Goal: Task Accomplishment & Management: Use online tool/utility

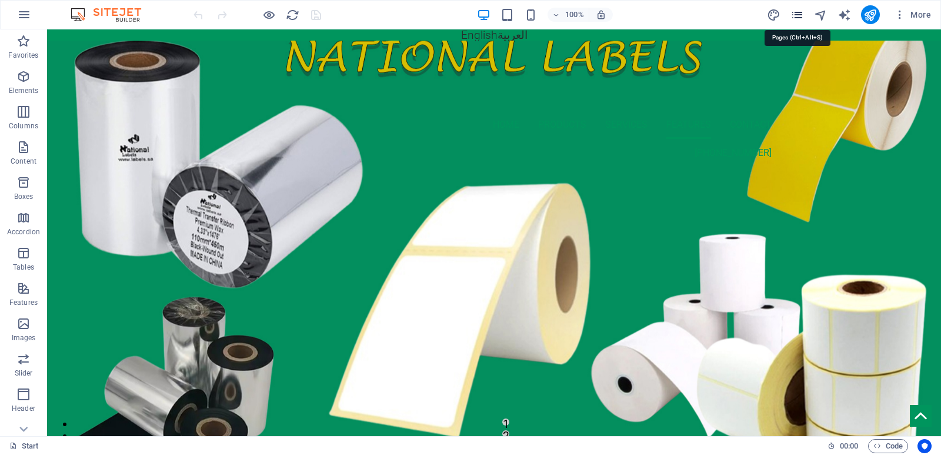
click at [798, 14] on icon "pages" at bounding box center [797, 15] width 14 height 14
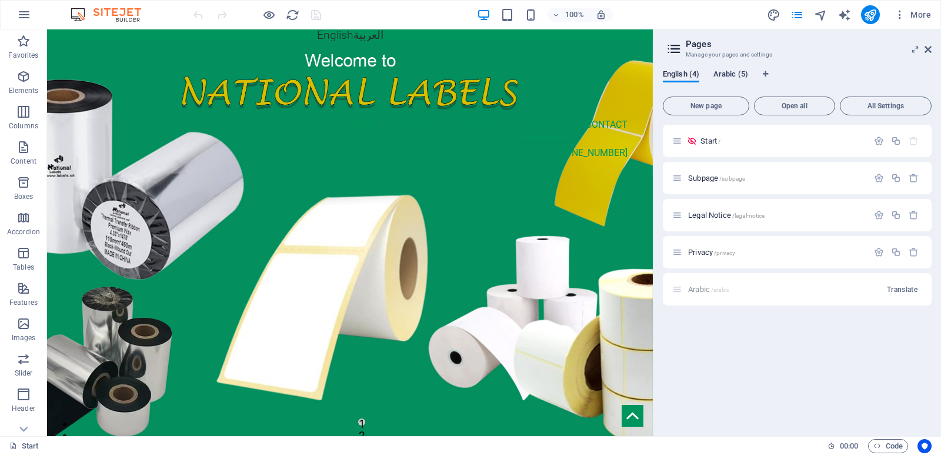
click at [729, 73] on span "Arabic (5)" at bounding box center [730, 75] width 35 height 16
click at [677, 75] on span "English (4)" at bounding box center [681, 75] width 36 height 16
click at [721, 71] on span "Arabic (5)" at bounding box center [730, 75] width 35 height 16
click at [672, 75] on span "English (4)" at bounding box center [681, 75] width 36 height 16
click at [727, 72] on span "Arabic (5)" at bounding box center [730, 75] width 35 height 16
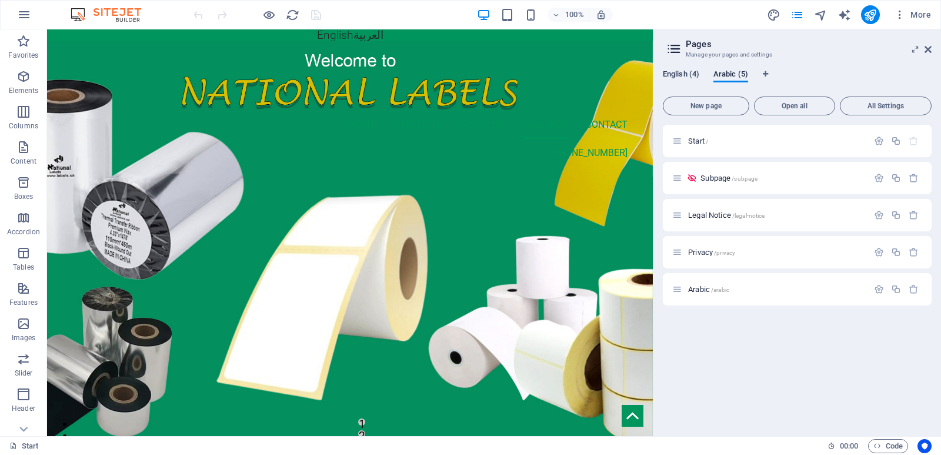
click at [686, 72] on span "English (4)" at bounding box center [681, 75] width 36 height 16
click at [731, 71] on span "Arabic (5)" at bounding box center [730, 75] width 35 height 16
click at [676, 71] on span "English (4)" at bounding box center [681, 75] width 36 height 16
click at [722, 71] on span "Arabic (5)" at bounding box center [730, 75] width 35 height 16
click at [685, 74] on span "English (4)" at bounding box center [681, 75] width 36 height 16
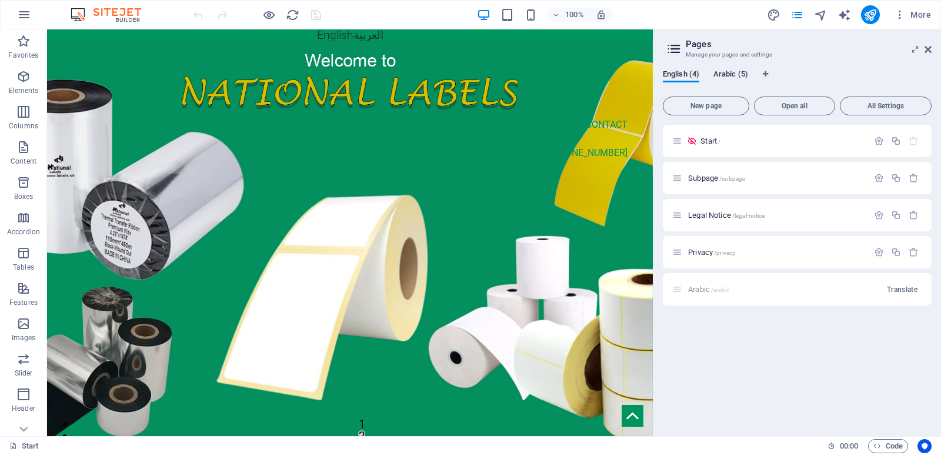
click at [727, 74] on span "Arabic (5)" at bounding box center [730, 75] width 35 height 16
click at [682, 72] on span "English (4)" at bounding box center [681, 75] width 36 height 16
click at [731, 71] on span "Arabic (5)" at bounding box center [730, 75] width 35 height 16
click at [679, 75] on span "English (4)" at bounding box center [681, 75] width 36 height 16
click at [722, 70] on span "Arabic (5)" at bounding box center [730, 75] width 35 height 16
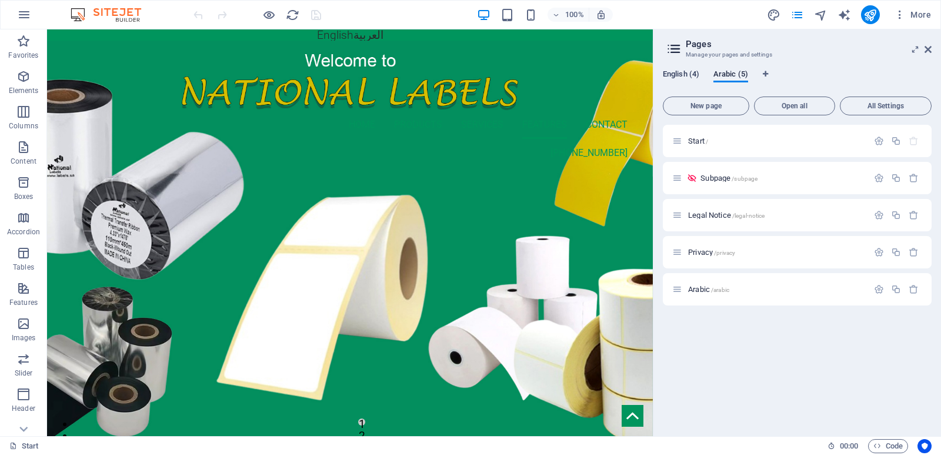
click at [690, 72] on span "English (4)" at bounding box center [681, 75] width 36 height 16
click at [739, 73] on span "Arabic (5)" at bounding box center [730, 75] width 35 height 16
click at [692, 72] on span "English (4)" at bounding box center [681, 75] width 36 height 16
drag, startPoint x: 733, startPoint y: 72, endPoint x: 712, endPoint y: 77, distance: 21.8
click at [732, 72] on span "Arabic (5)" at bounding box center [730, 75] width 35 height 16
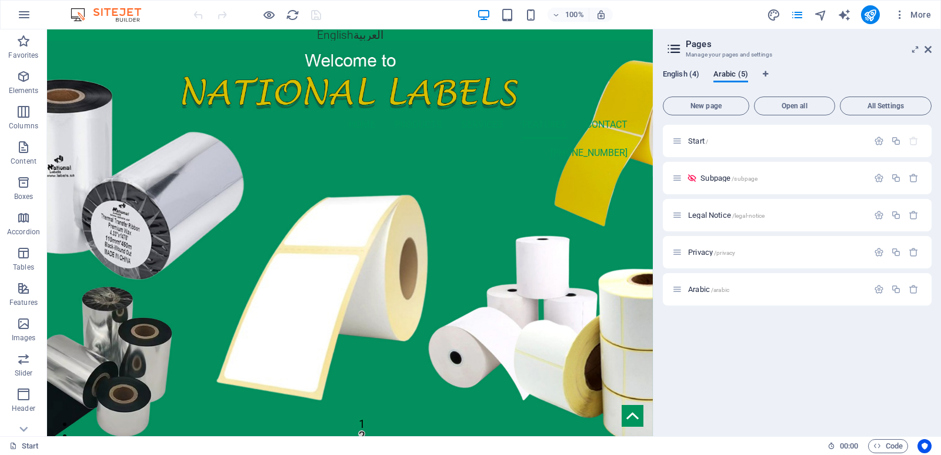
click at [687, 76] on span "English (4)" at bounding box center [681, 75] width 36 height 16
click at [733, 75] on span "Arabic (5)" at bounding box center [730, 75] width 35 height 16
click at [816, 67] on div "English (4) Arabic (5) New page Open all All Settings Start / Subpage /subpage …" at bounding box center [797, 248] width 288 height 376
click at [674, 76] on span "English (4)" at bounding box center [681, 75] width 36 height 16
click at [819, 66] on div "English (4) Arabic (5) New page Open all All Settings Start / Subpage /subpage …" at bounding box center [797, 248] width 288 height 376
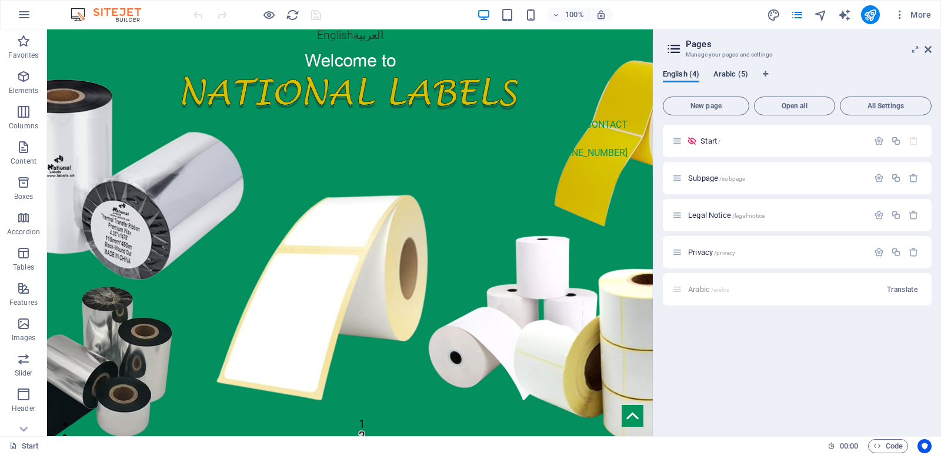
click at [734, 78] on span "Arabic (5)" at bounding box center [730, 75] width 35 height 16
click at [685, 76] on span "English (4)" at bounding box center [681, 75] width 36 height 16
click at [800, 72] on div "English (4) Arabic (5)" at bounding box center [797, 80] width 269 height 22
click at [726, 78] on span "Arabic (5)" at bounding box center [730, 75] width 35 height 16
click at [663, 79] on span "English (4)" at bounding box center [681, 75] width 36 height 16
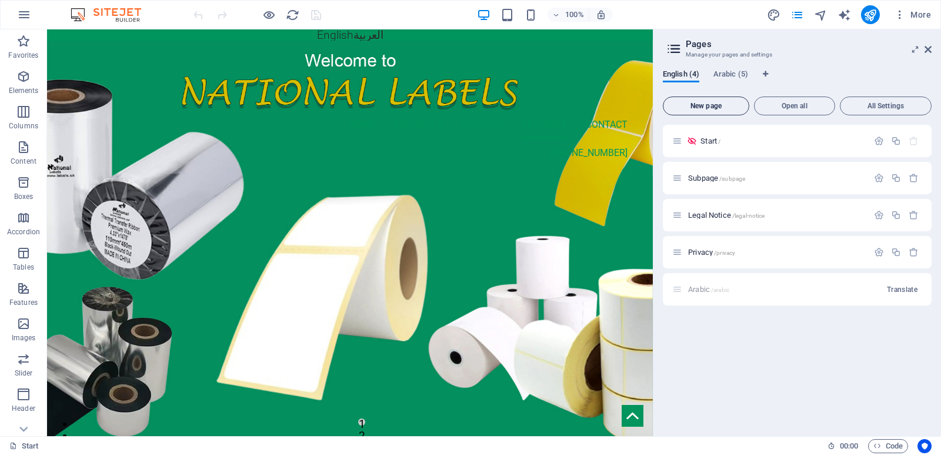
click at [713, 107] on span "New page" at bounding box center [706, 105] width 76 height 7
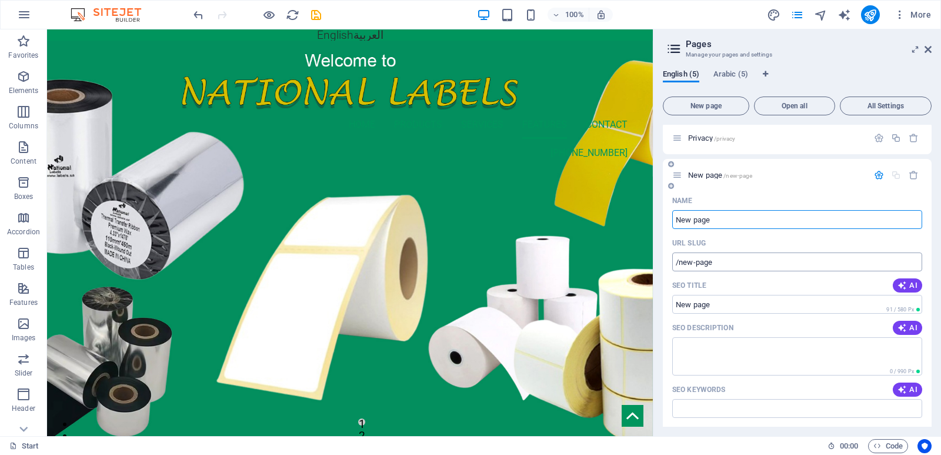
scroll to position [59, 0]
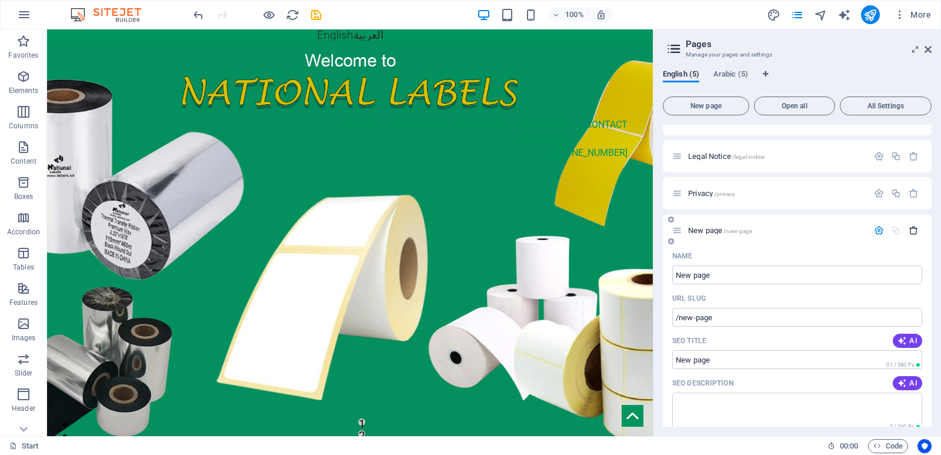
click at [915, 229] on icon "button" at bounding box center [914, 230] width 10 height 10
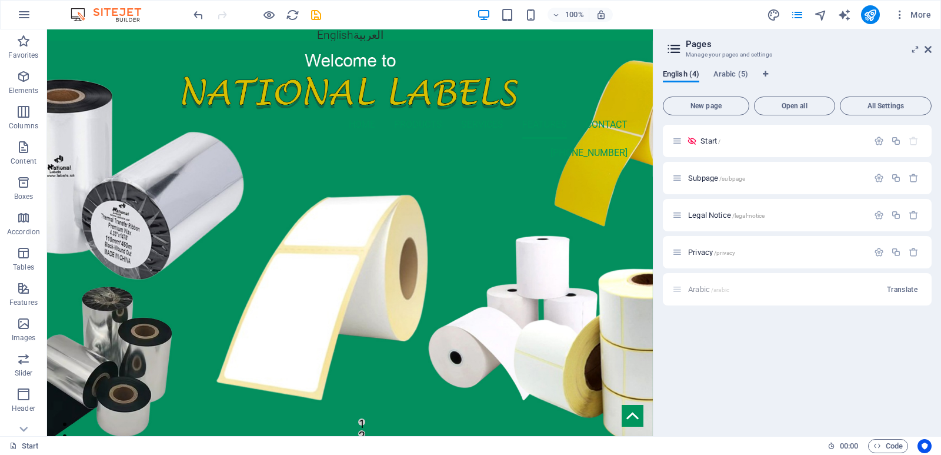
scroll to position [0, 0]
click at [776, 358] on div "Start / Subpage /subpage Legal Notice /legal-notice Privacy /privacy Arabic /ar…" at bounding box center [797, 276] width 269 height 302
click at [829, 66] on div "English (4) Arabic (5) New page Open all All Settings Start / Subpage /subpage …" at bounding box center [797, 248] width 288 height 376
click at [703, 14] on div "100% More" at bounding box center [563, 14] width 745 height 19
click at [715, 8] on div "100% More" at bounding box center [563, 14] width 745 height 19
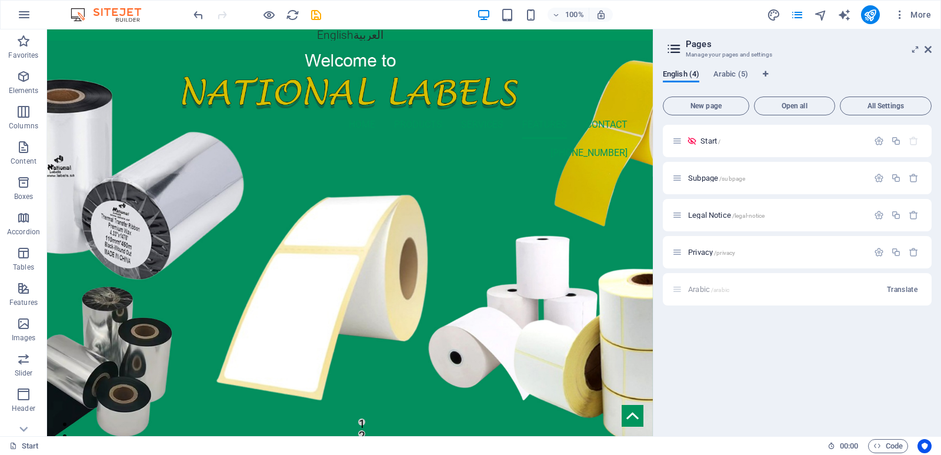
click at [725, 15] on div "100% More" at bounding box center [563, 14] width 745 height 19
drag, startPoint x: 790, startPoint y: 55, endPoint x: 691, endPoint y: 45, distance: 99.3
click at [691, 45] on header "Pages Manage your pages and settings" at bounding box center [798, 44] width 266 height 31
click at [682, 8] on div "100% More" at bounding box center [563, 14] width 745 height 19
click at [688, 11] on div "100% More" at bounding box center [563, 14] width 745 height 19
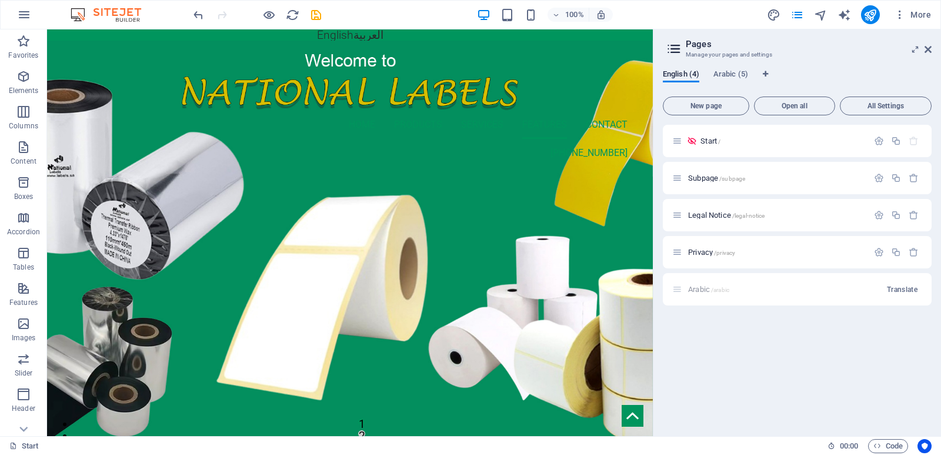
click at [713, 18] on div "100% More" at bounding box center [563, 14] width 745 height 19
click at [749, 351] on div "Start / Subpage /subpage Legal Notice /legal-notice Privacy /privacy Arabic /ar…" at bounding box center [797, 276] width 269 height 302
click at [813, 67] on div "English (4) Arabic (5) New page Open all All Settings Start / Subpage /subpage …" at bounding box center [797, 248] width 288 height 376
click at [928, 52] on icon at bounding box center [927, 49] width 7 height 9
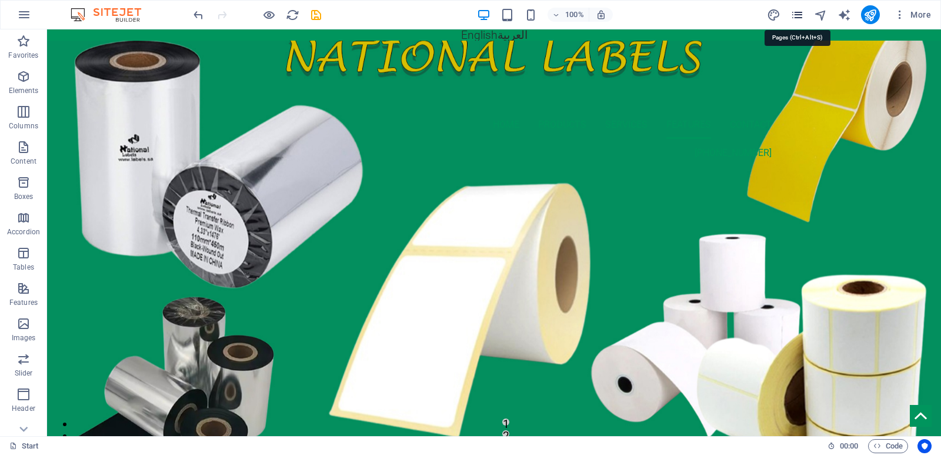
click at [799, 13] on icon "pages" at bounding box center [797, 15] width 14 height 14
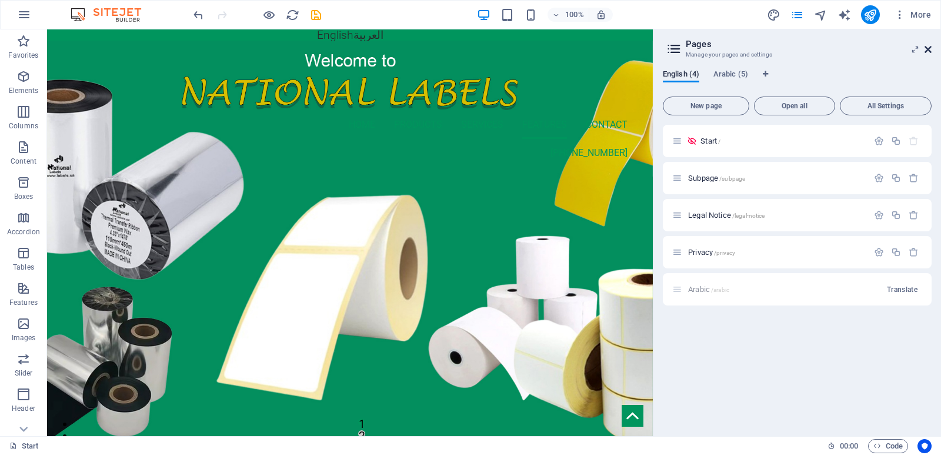
click at [927, 52] on icon at bounding box center [927, 49] width 7 height 9
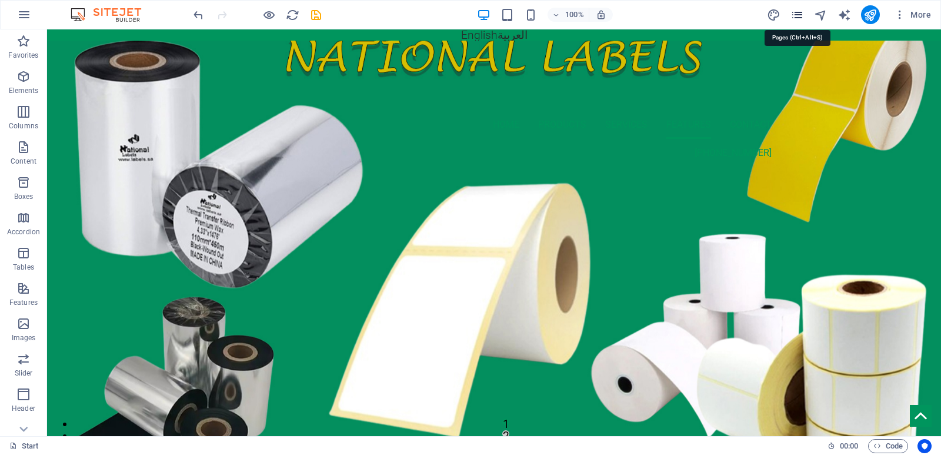
click at [792, 15] on icon "pages" at bounding box center [797, 15] width 14 height 14
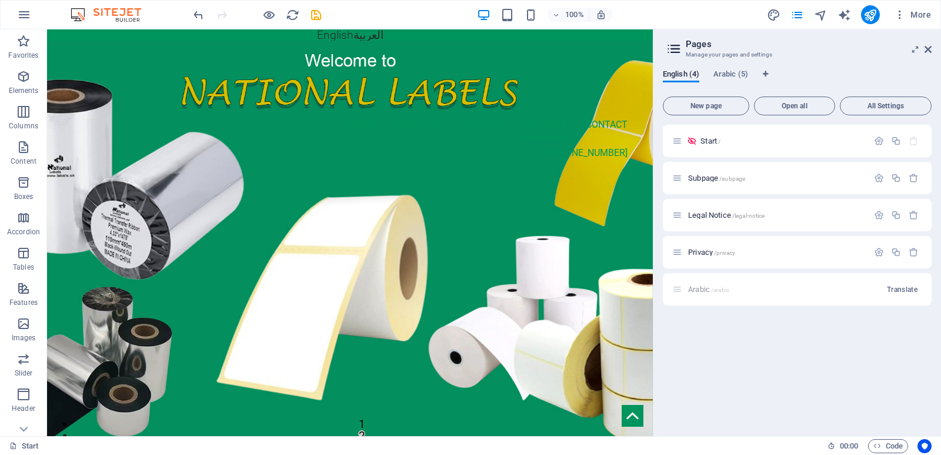
click at [823, 55] on h3 "Manage your pages and settings" at bounding box center [797, 54] width 222 height 11
click at [837, 55] on h3 "Manage your pages and settings" at bounding box center [797, 54] width 222 height 11
click at [933, 51] on aside "Pages Manage your pages and settings English (4) Arabic (5) New page Open all A…" at bounding box center [797, 232] width 288 height 406
click at [929, 49] on icon at bounding box center [927, 49] width 7 height 9
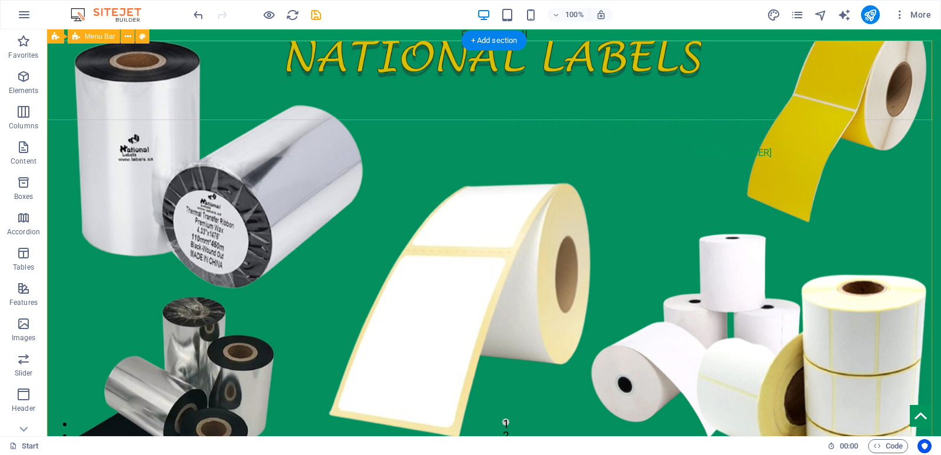
click at [833, 78] on div "Home Products services features contact [PHONE_NUMBER]" at bounding box center [494, 109] width 894 height 136
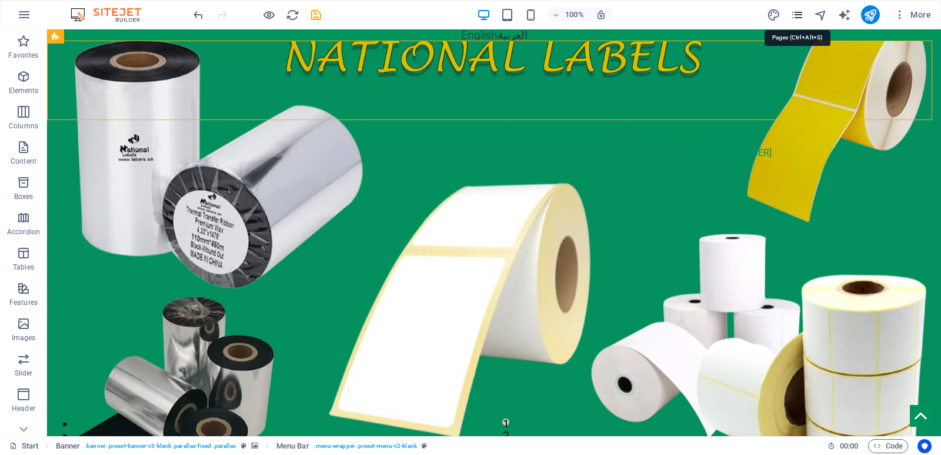
click at [794, 17] on icon "pages" at bounding box center [797, 15] width 14 height 14
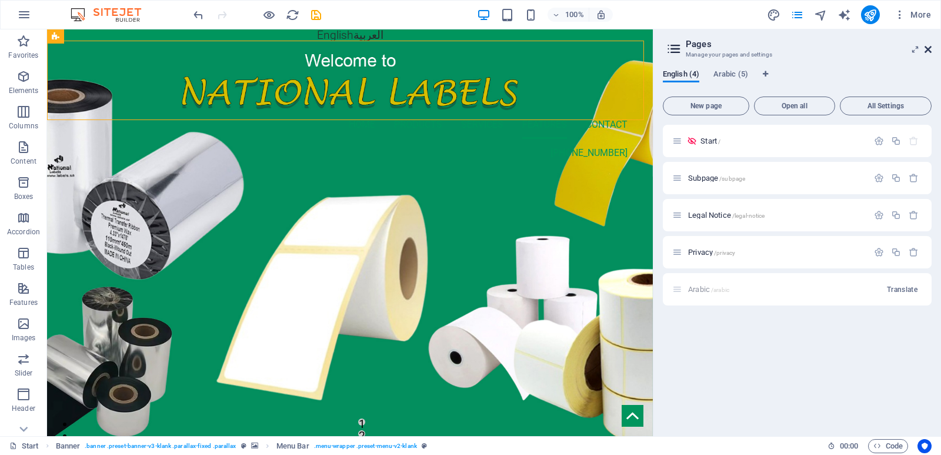
click at [930, 52] on icon at bounding box center [927, 49] width 7 height 9
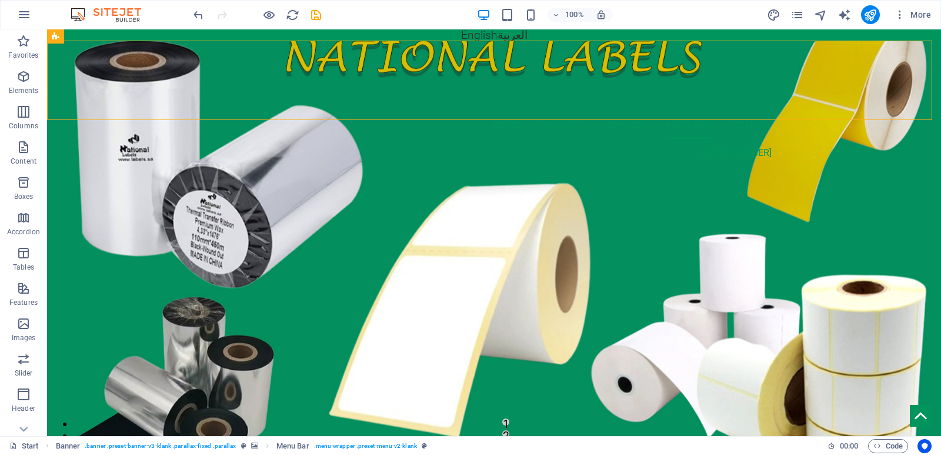
click at [789, 11] on div "More" at bounding box center [851, 14] width 169 height 19
click at [800, 13] on icon "pages" at bounding box center [797, 15] width 14 height 14
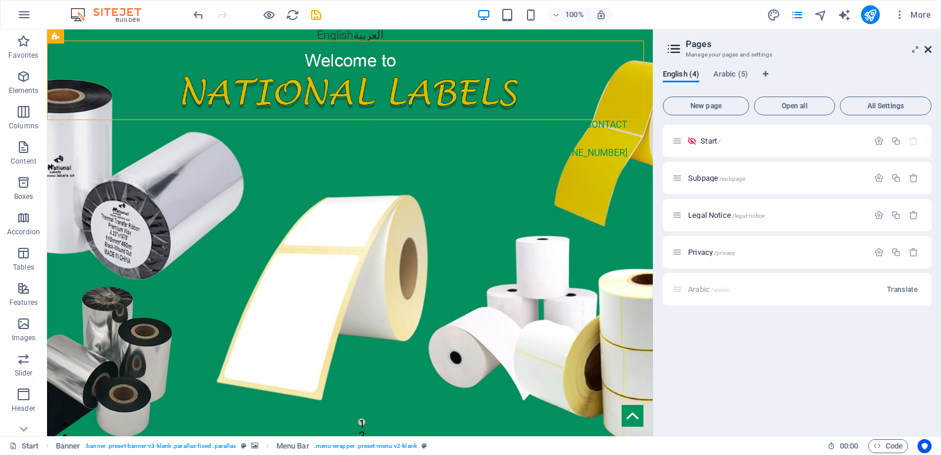
click at [930, 50] on icon at bounding box center [927, 49] width 7 height 9
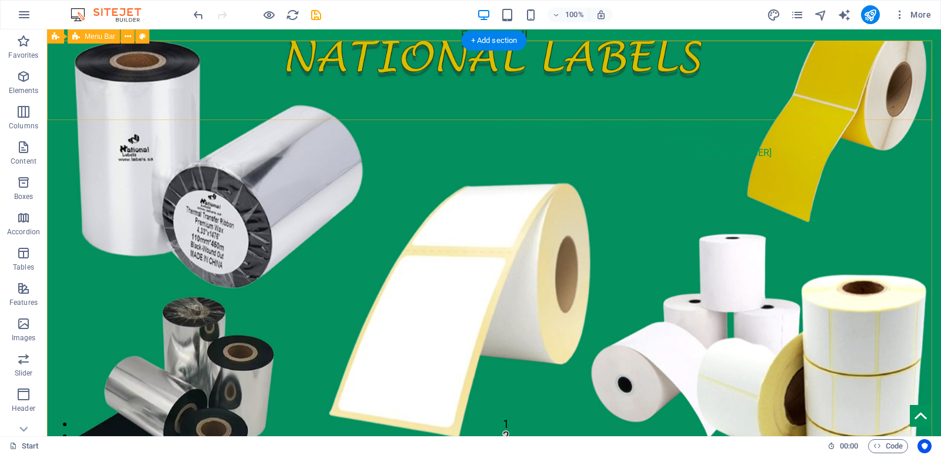
click at [810, 54] on div "Home Products services features contact [PHONE_NUMBER]" at bounding box center [494, 109] width 894 height 136
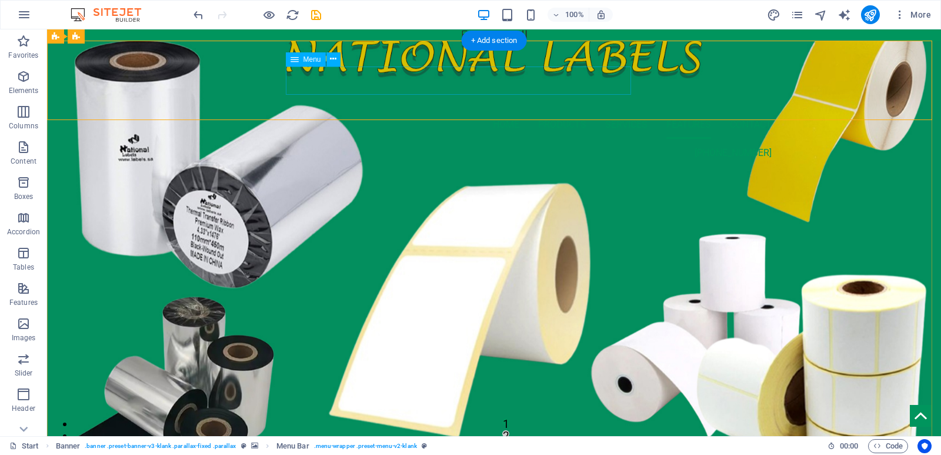
click at [430, 111] on nav "Home Products services features contact" at bounding box center [493, 125] width 555 height 28
click at [846, 64] on div "Home Products services features contact [PHONE_NUMBER]" at bounding box center [494, 109] width 894 height 136
click at [423, 111] on nav "Home Products services features contact" at bounding box center [493, 125] width 555 height 28
click at [774, 52] on div "Home Products services features contact [PHONE_NUMBER]" at bounding box center [494, 109] width 894 height 136
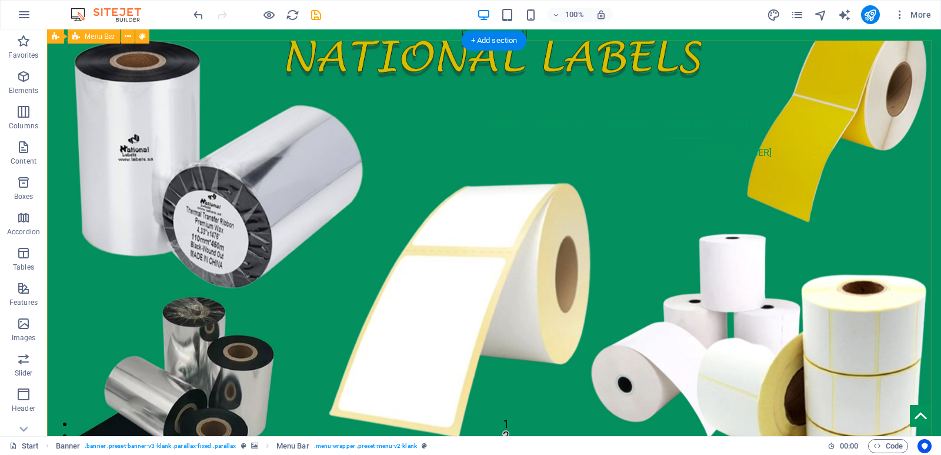
click at [822, 94] on div "Home Products services features contact [PHONE_NUMBER]" at bounding box center [494, 109] width 894 height 136
click at [833, 62] on div "Home Products services features contact [PHONE_NUMBER]" at bounding box center [494, 109] width 894 height 136
click at [655, 18] on div "100% More" at bounding box center [563, 14] width 745 height 19
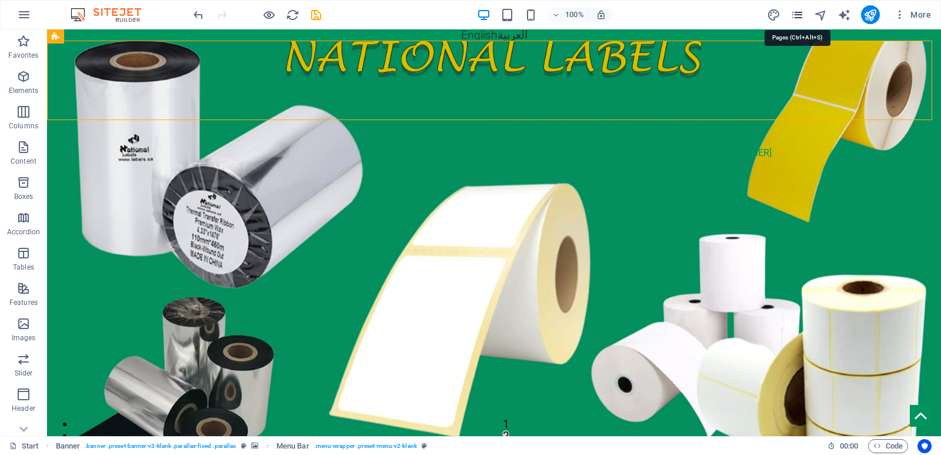
click at [802, 10] on icon "pages" at bounding box center [797, 15] width 14 height 14
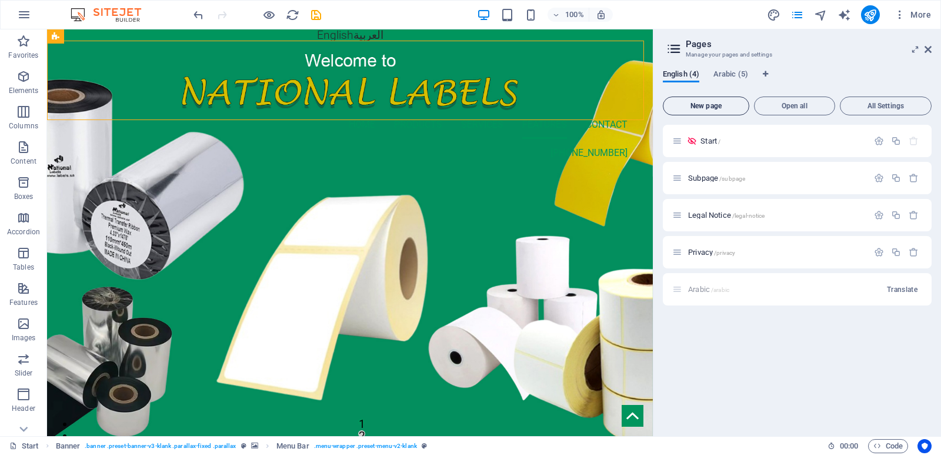
click at [719, 100] on button "New page" at bounding box center [706, 105] width 86 height 19
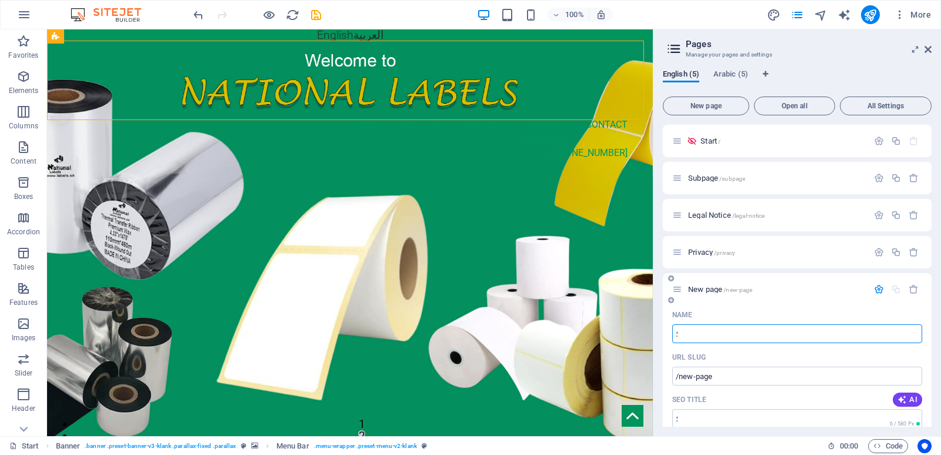
type input "؛"
type input "/"
type input "Pr"
type input "/p"
type input "P"
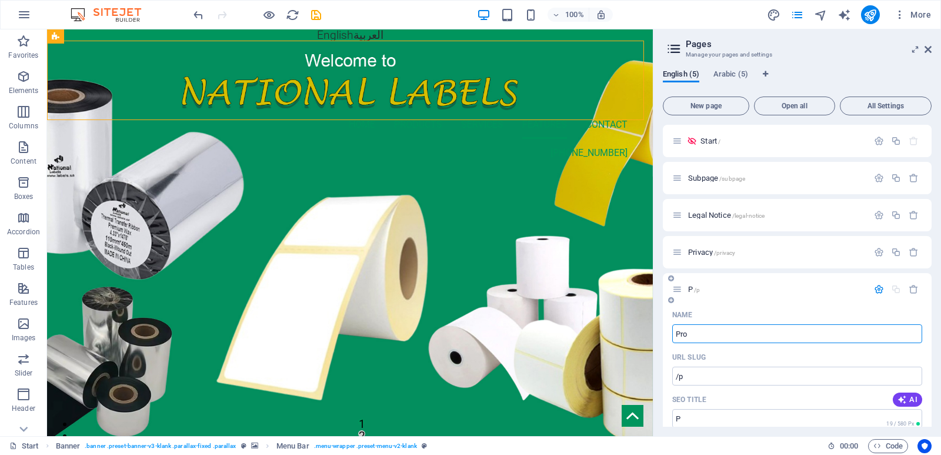
type input "Pro"
type input "/pro"
type input "Pro"
type input "Produ"
type input "/produ"
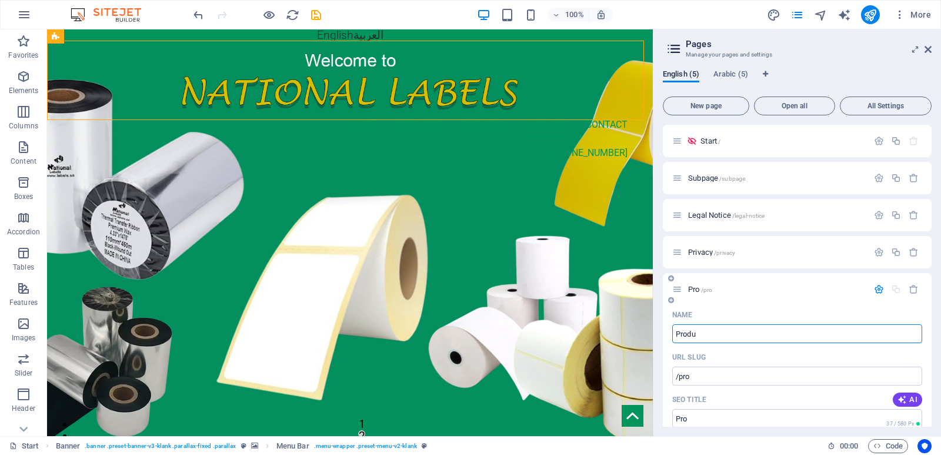
type input "Produ"
type input "Products"
type input "/products"
type input "Products"
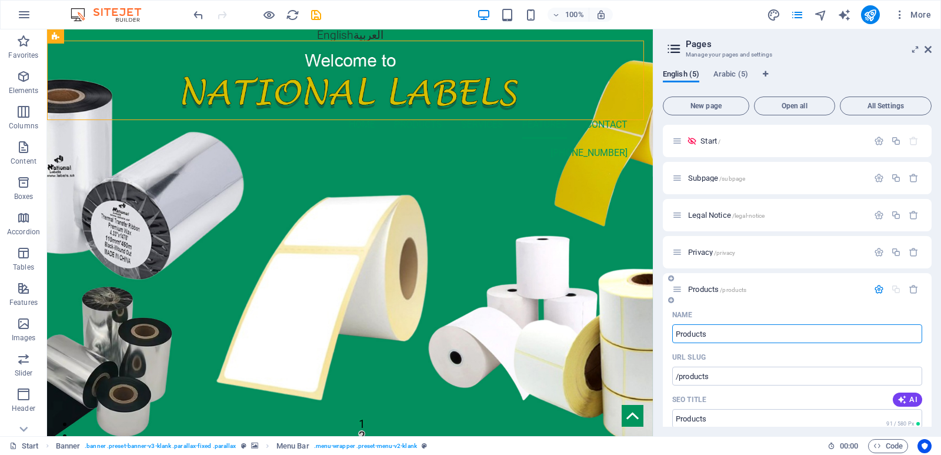
type input "Products"
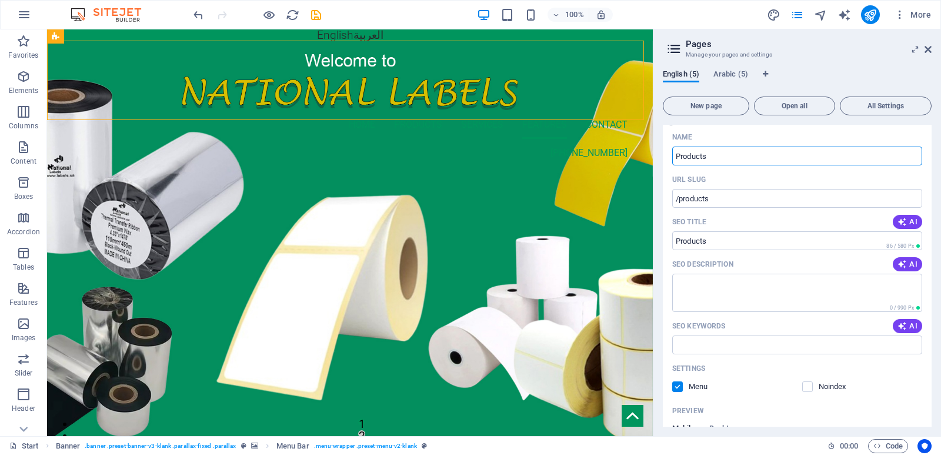
scroll to position [112, 0]
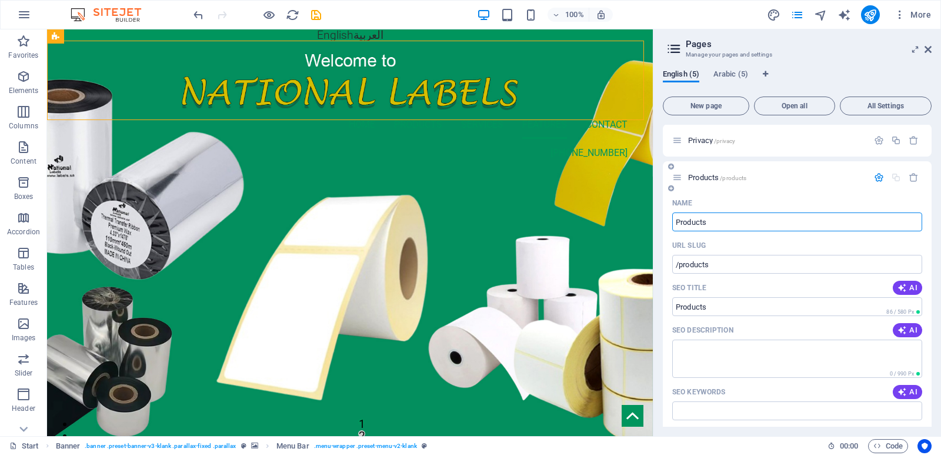
type input "Products"
click at [786, 191] on div "Products /products" at bounding box center [797, 177] width 269 height 32
click at [680, 176] on icon at bounding box center [677, 177] width 10 height 10
click at [723, 175] on span "/products" at bounding box center [733, 178] width 26 height 6
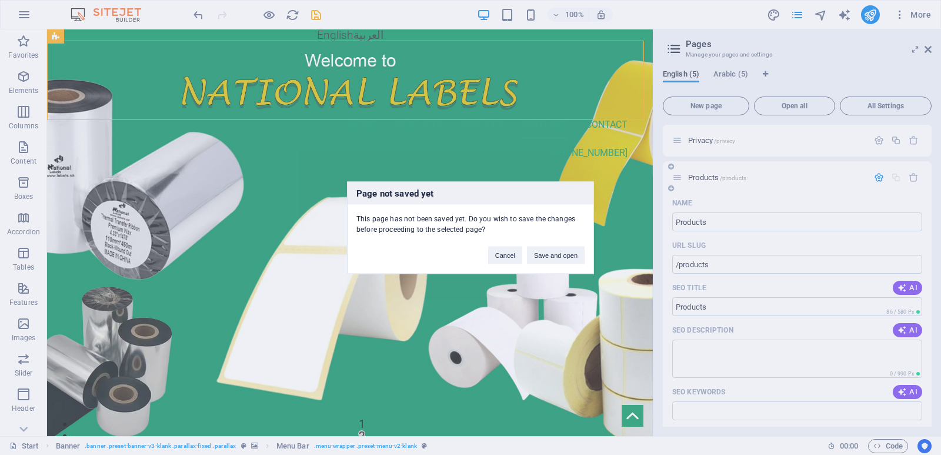
click at [723, 175] on div "Page not saved yet This page has not been saved yet. Do you wish to save the ch…" at bounding box center [470, 227] width 941 height 455
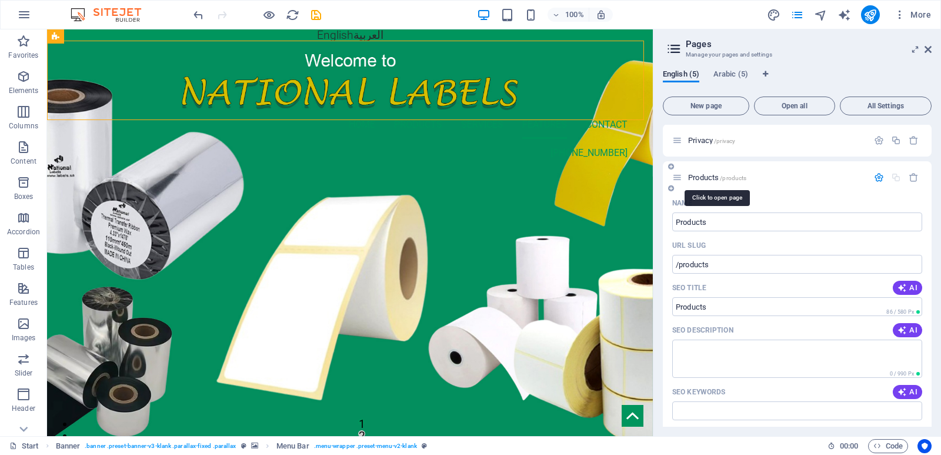
click at [723, 175] on span "/products" at bounding box center [733, 178] width 26 height 6
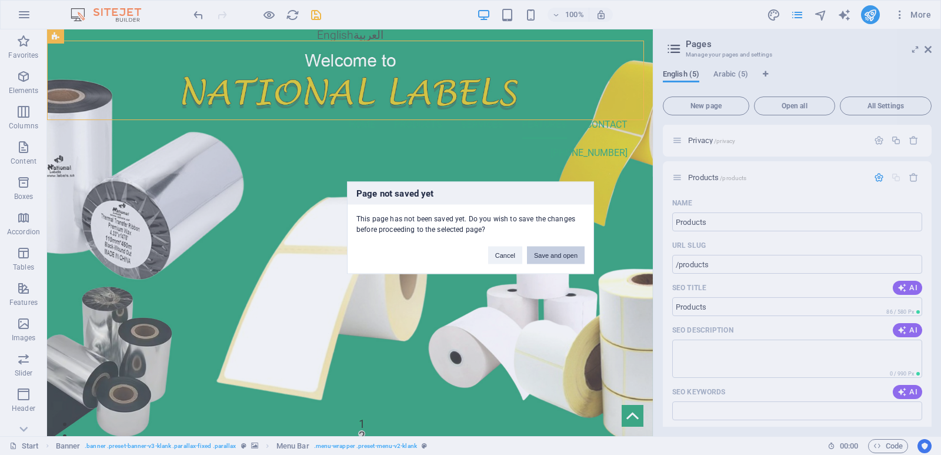
click at [547, 257] on button "Save and open" at bounding box center [556, 255] width 58 height 18
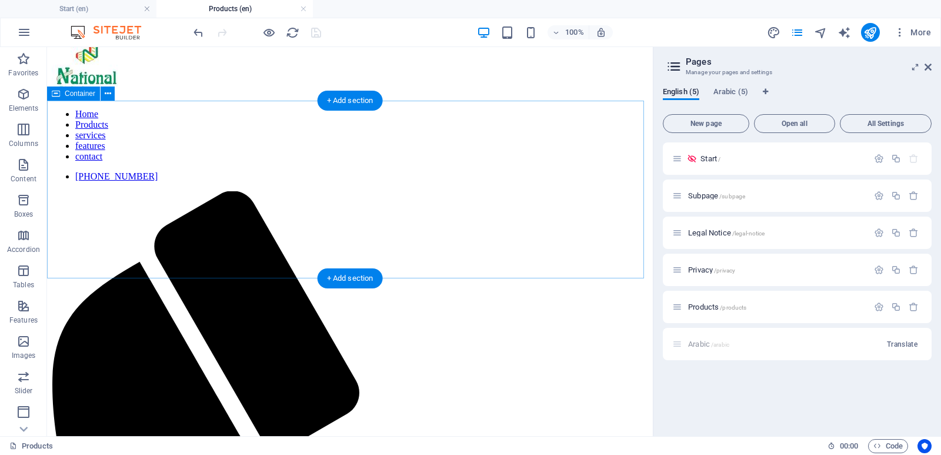
scroll to position [0, 0]
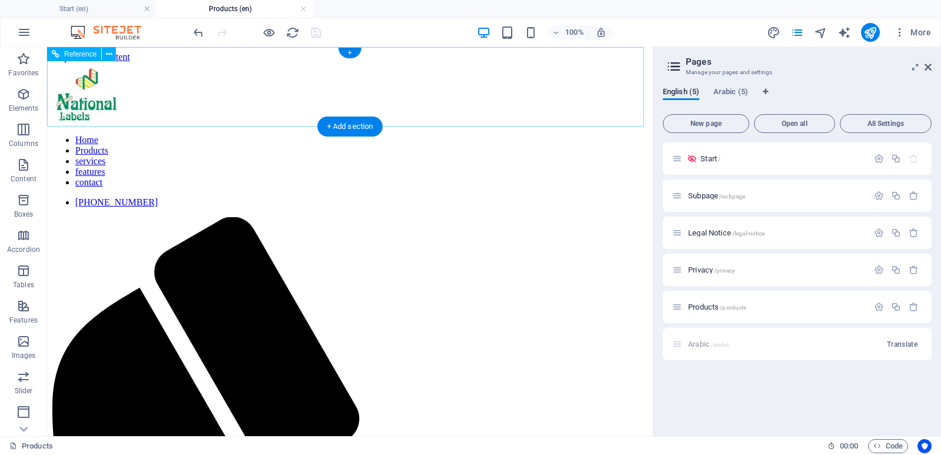
click at [334, 135] on nav "Home Products services features contact" at bounding box center [350, 161] width 596 height 53
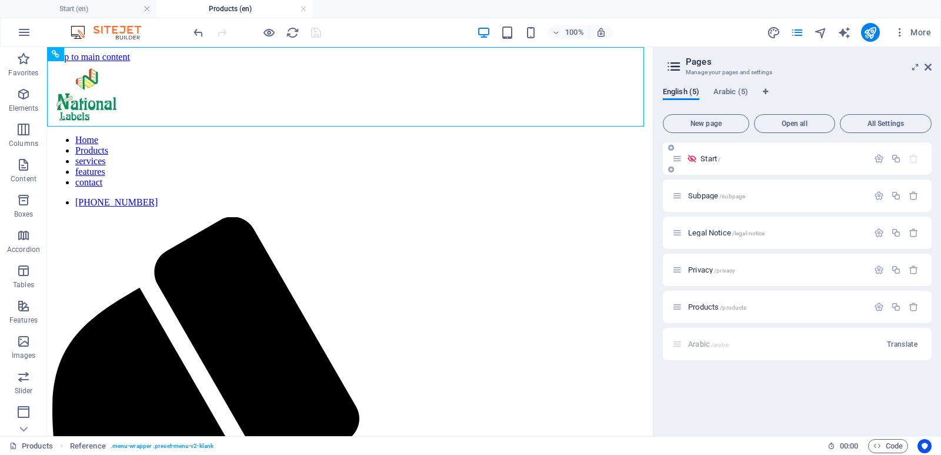
click at [703, 159] on span "Start /" at bounding box center [710, 158] width 20 height 9
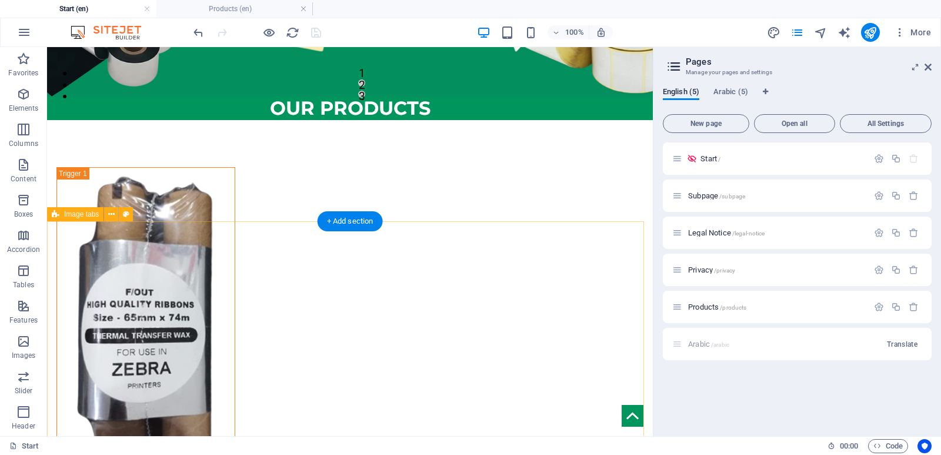
scroll to position [353, 0]
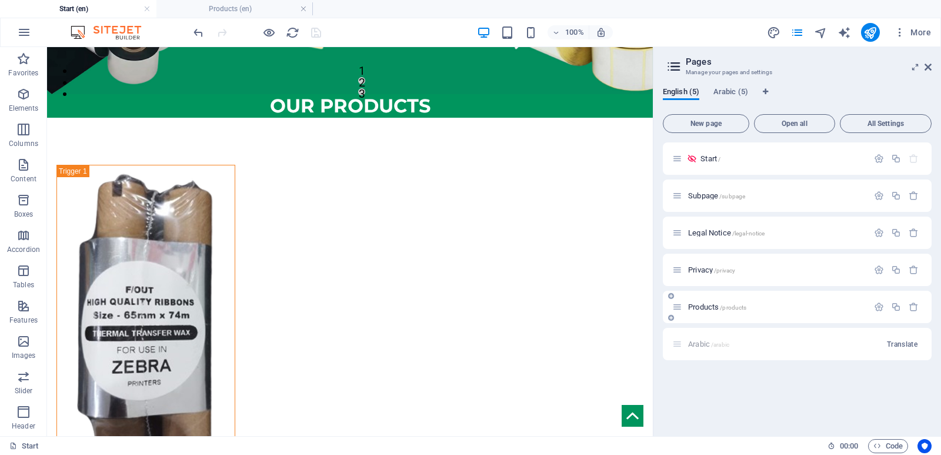
click at [712, 308] on span "Products /products" at bounding box center [717, 306] width 58 height 9
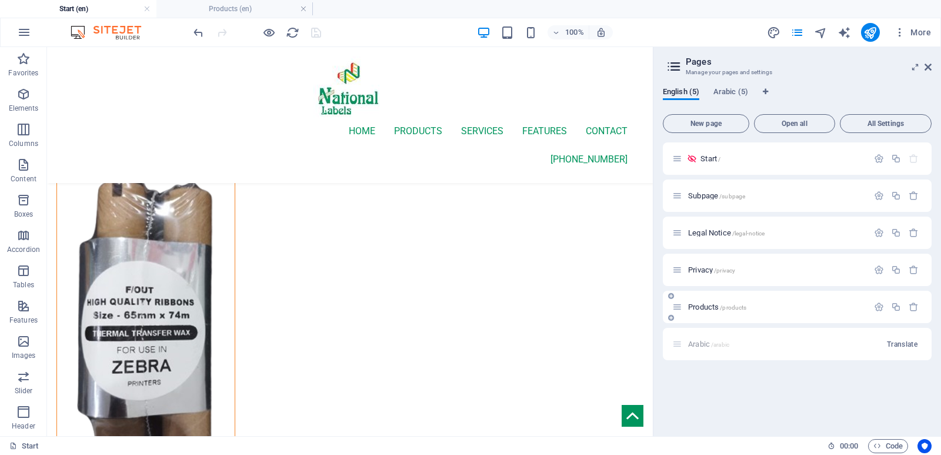
scroll to position [0, 0]
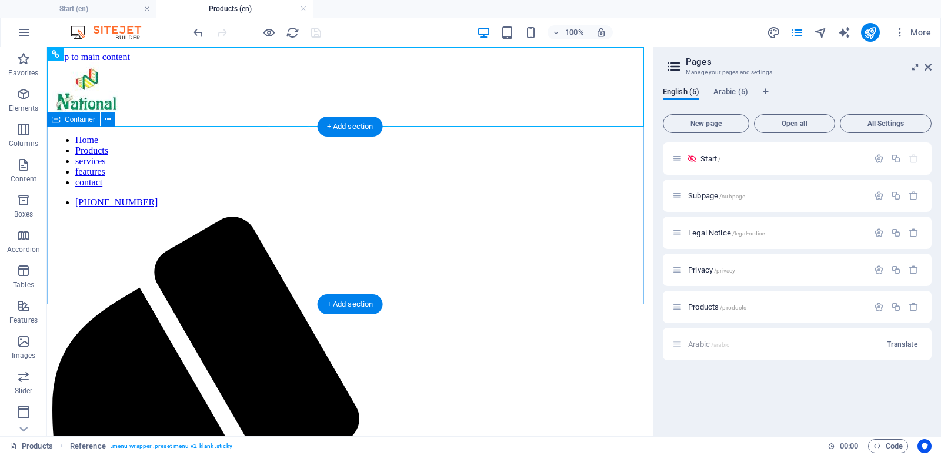
drag, startPoint x: 275, startPoint y: 245, endPoint x: 281, endPoint y: 244, distance: 6.5
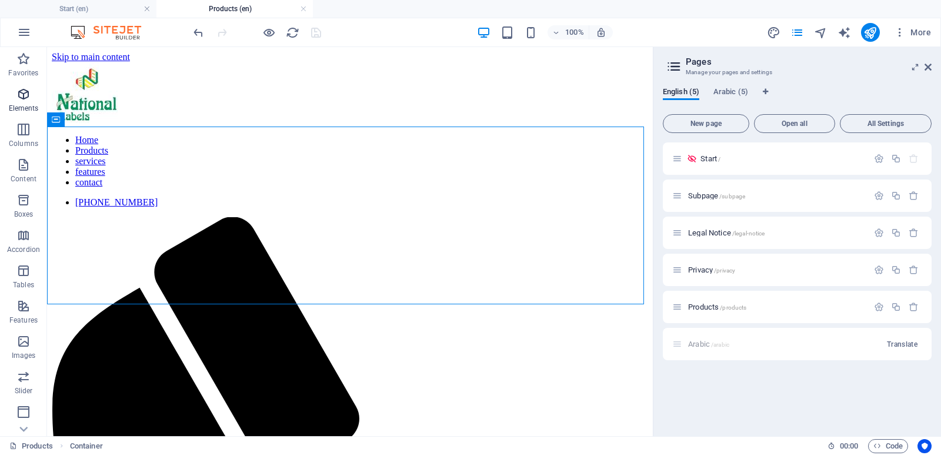
click at [23, 99] on icon "button" at bounding box center [23, 94] width 14 height 14
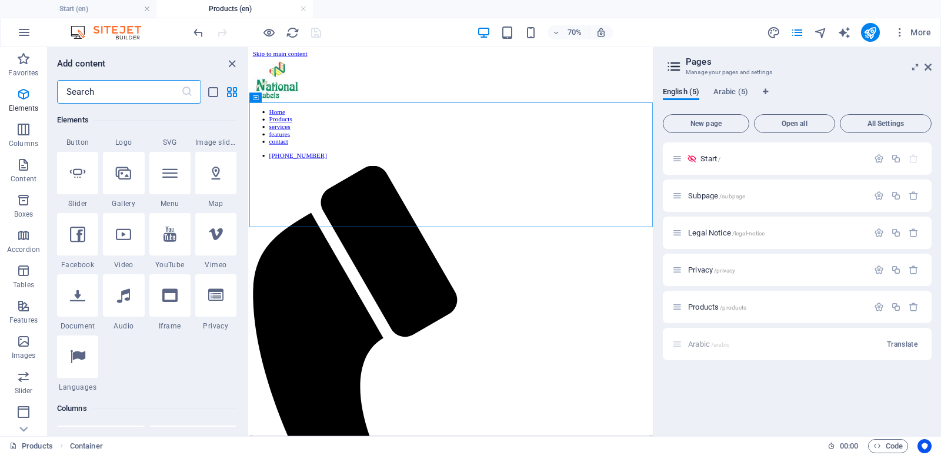
scroll to position [118, 0]
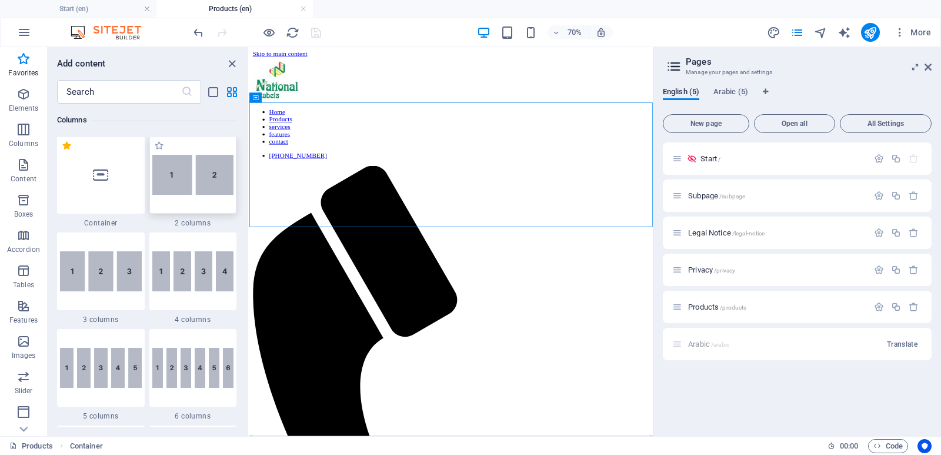
scroll to position [588, 0]
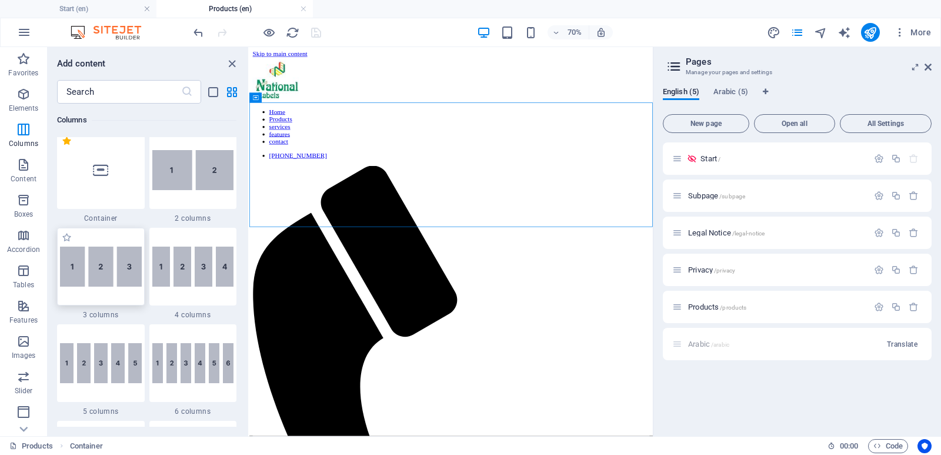
click at [96, 278] on img at bounding box center [101, 266] width 82 height 40
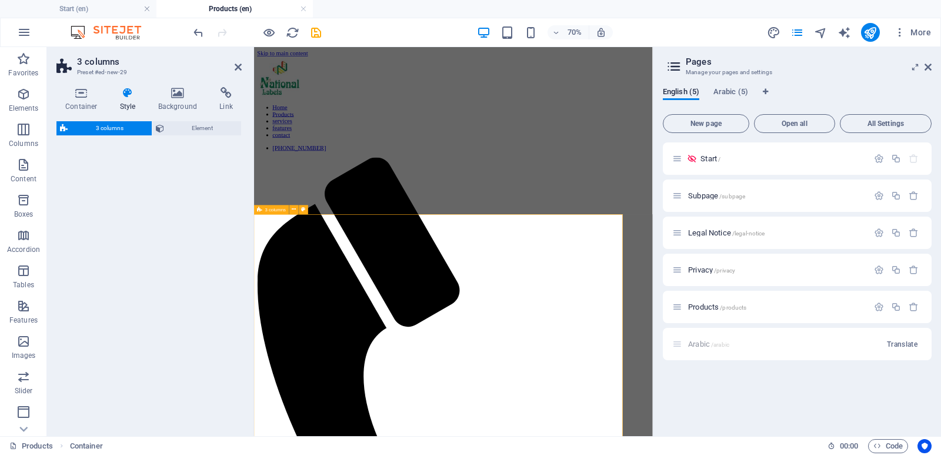
select select "rem"
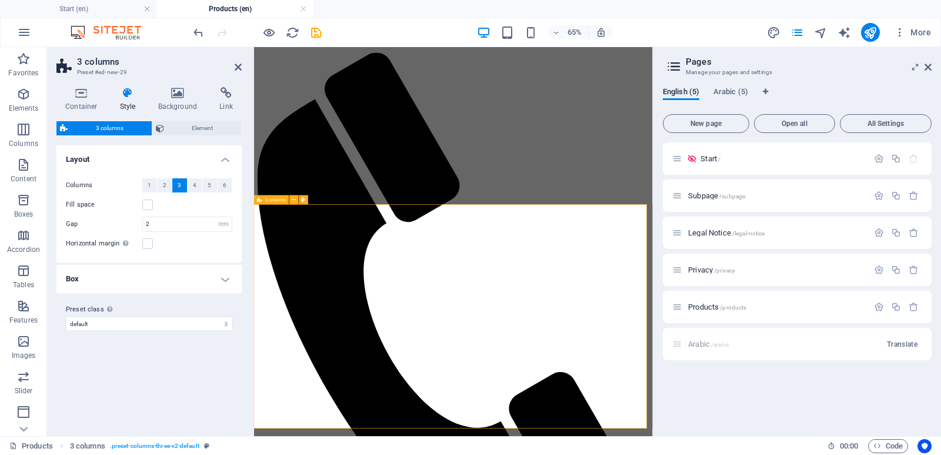
scroll to position [15, 0]
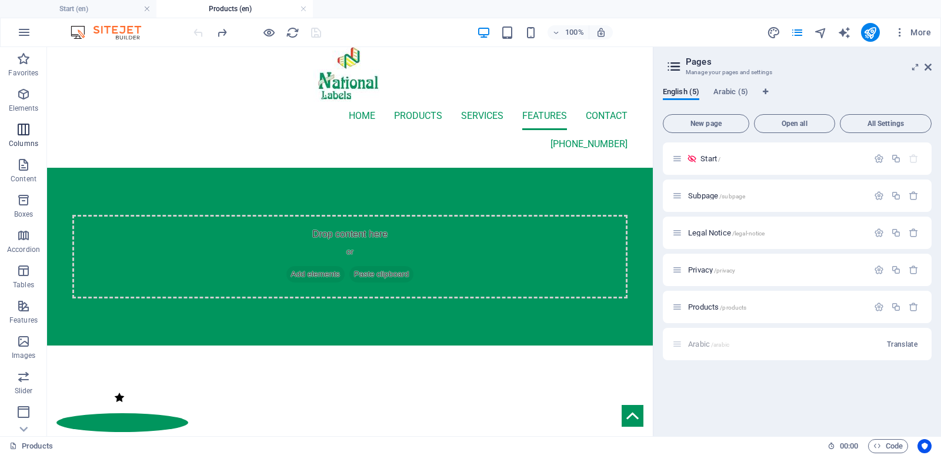
click at [23, 131] on icon "button" at bounding box center [23, 129] width 14 height 14
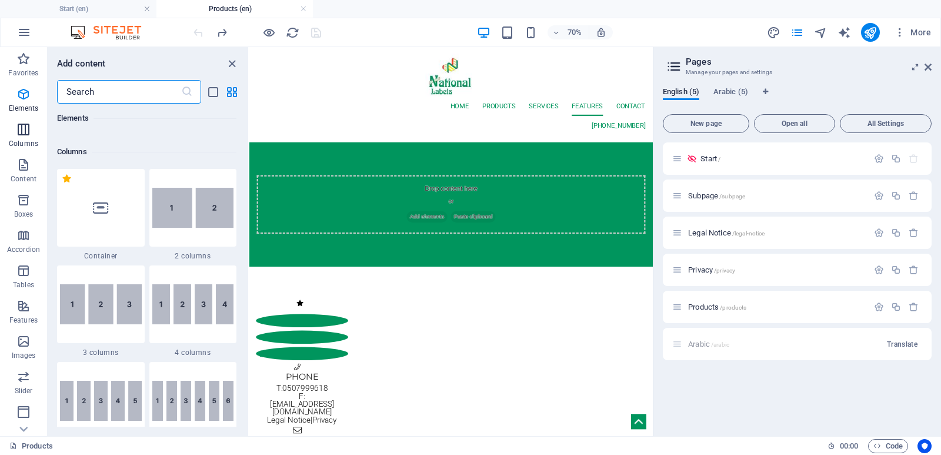
scroll to position [582, 0]
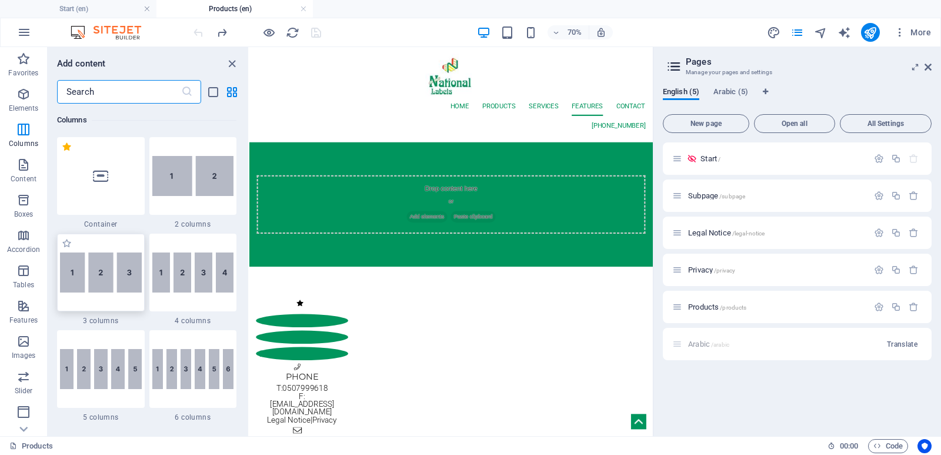
click at [111, 271] on img at bounding box center [101, 272] width 82 height 40
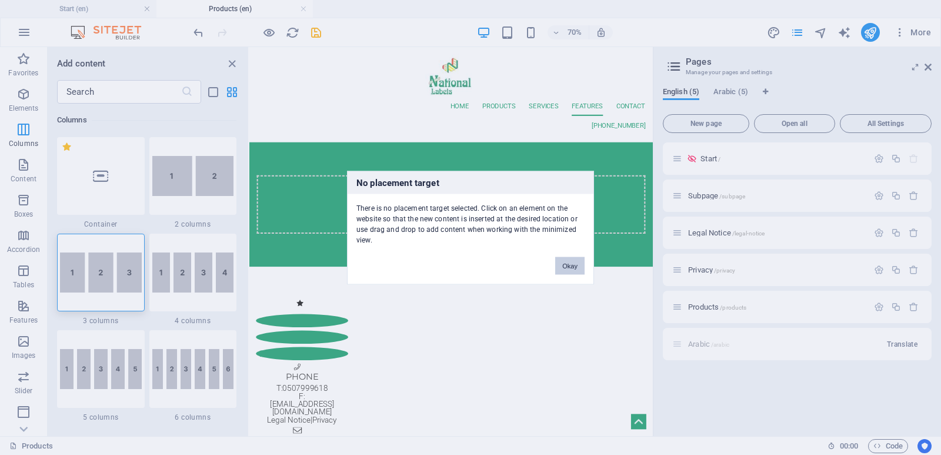
click at [563, 268] on button "Okay" at bounding box center [569, 265] width 29 height 18
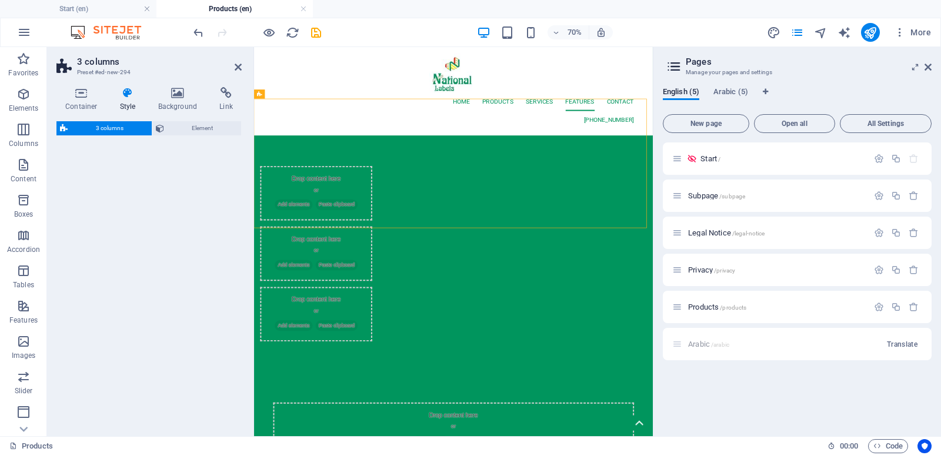
select select "rem"
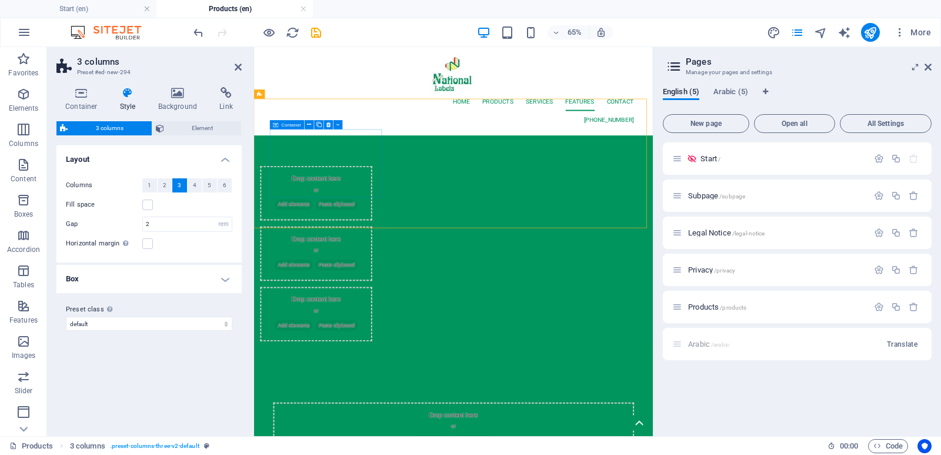
click at [344, 281] on span "Add elements" at bounding box center [315, 289] width 58 height 16
click at [325, 230] on div "Drop content here or Add elements Paste clipboard" at bounding box center [349, 272] width 172 height 84
click at [344, 281] on span "Add elements" at bounding box center [315, 289] width 58 height 16
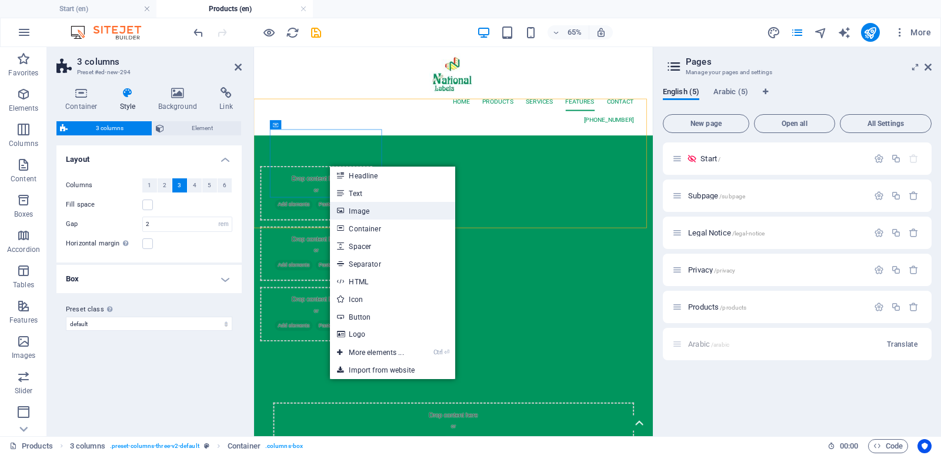
click at [361, 207] on link "Image" at bounding box center [392, 211] width 125 height 18
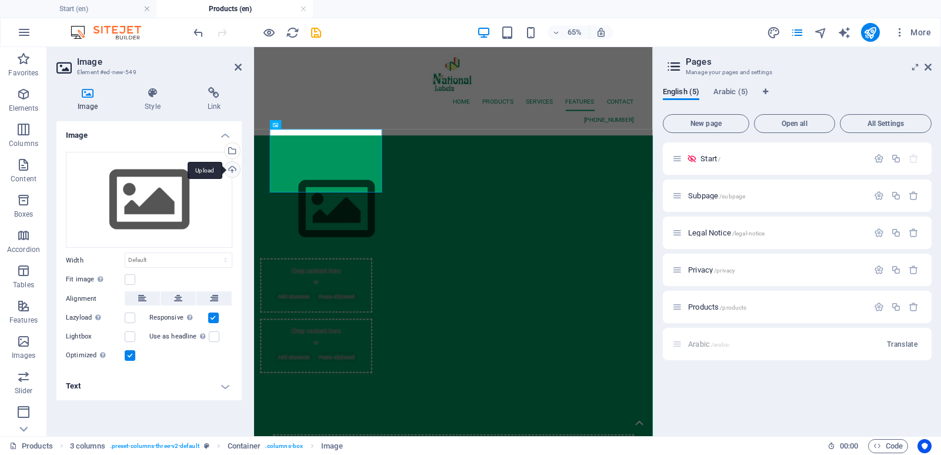
click at [227, 169] on div "Upload" at bounding box center [231, 171] width 18 height 18
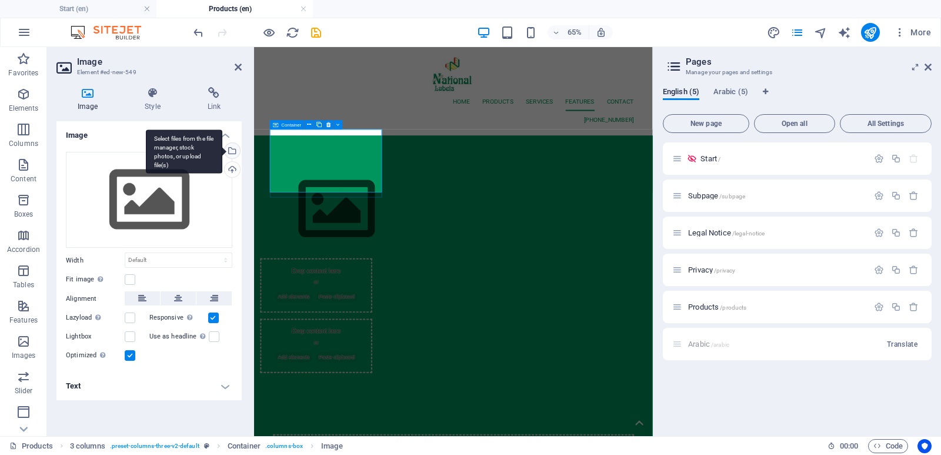
click at [232, 145] on div "Select files from the file manager, stock photos, or upload file(s)" at bounding box center [231, 152] width 18 height 18
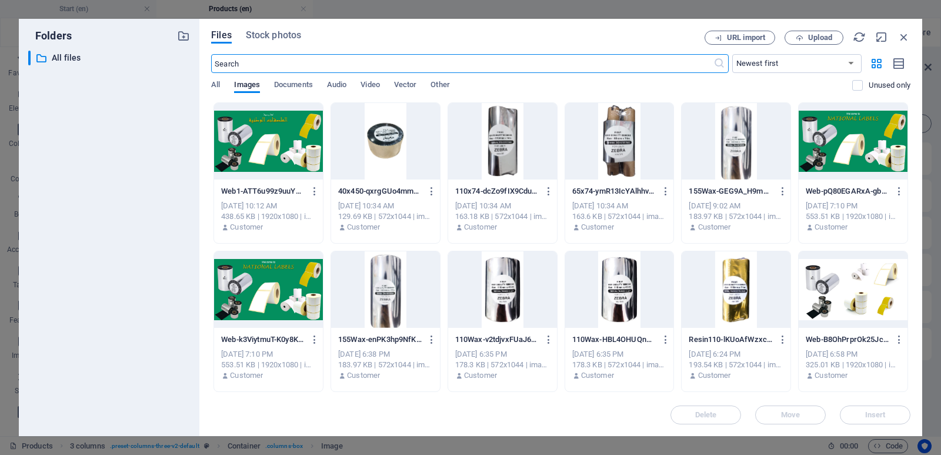
click at [392, 144] on div at bounding box center [385, 141] width 109 height 76
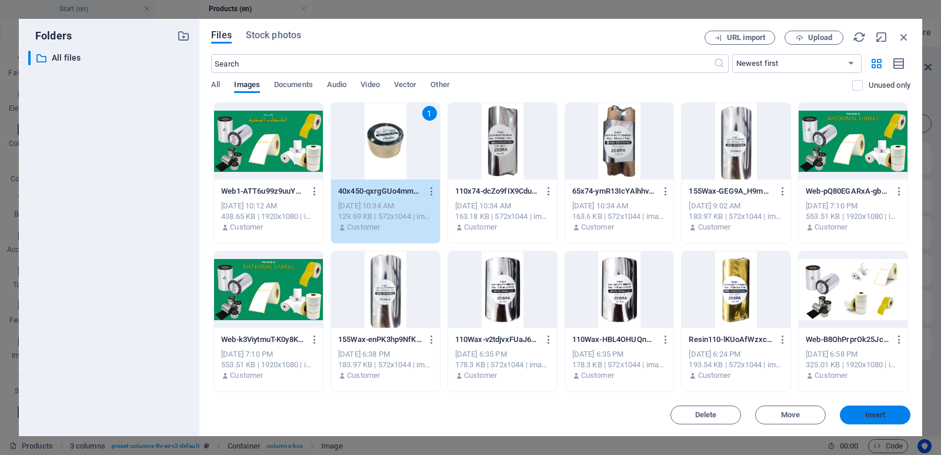
click at [866, 412] on span "Insert" at bounding box center [875, 414] width 21 height 7
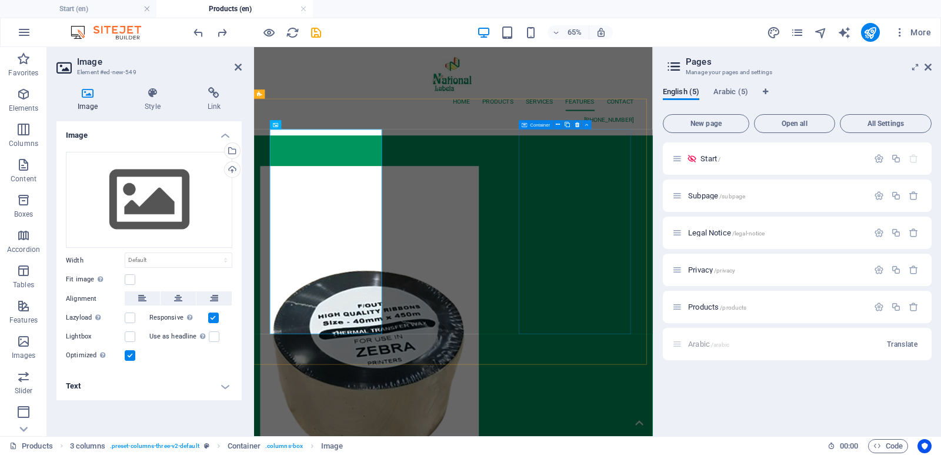
drag, startPoint x: 767, startPoint y: 413, endPoint x: 837, endPoint y: 302, distance: 131.8
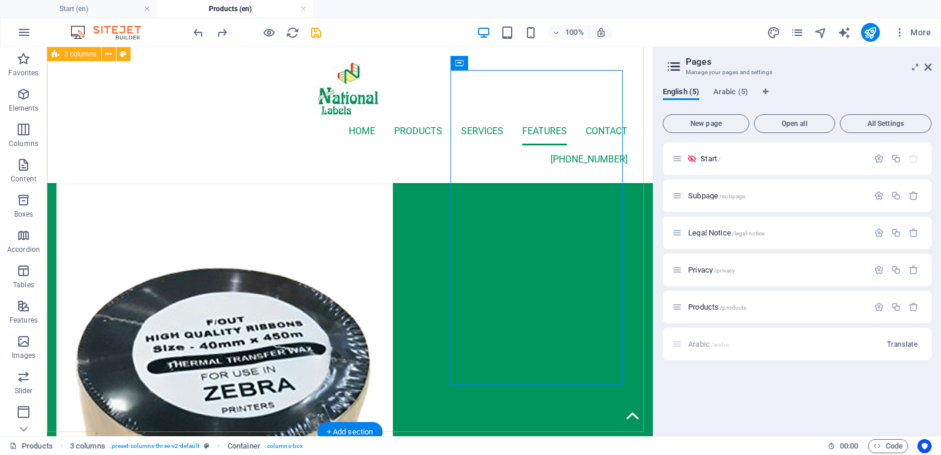
scroll to position [59, 0]
